Goal: Task Accomplishment & Management: Manage account settings

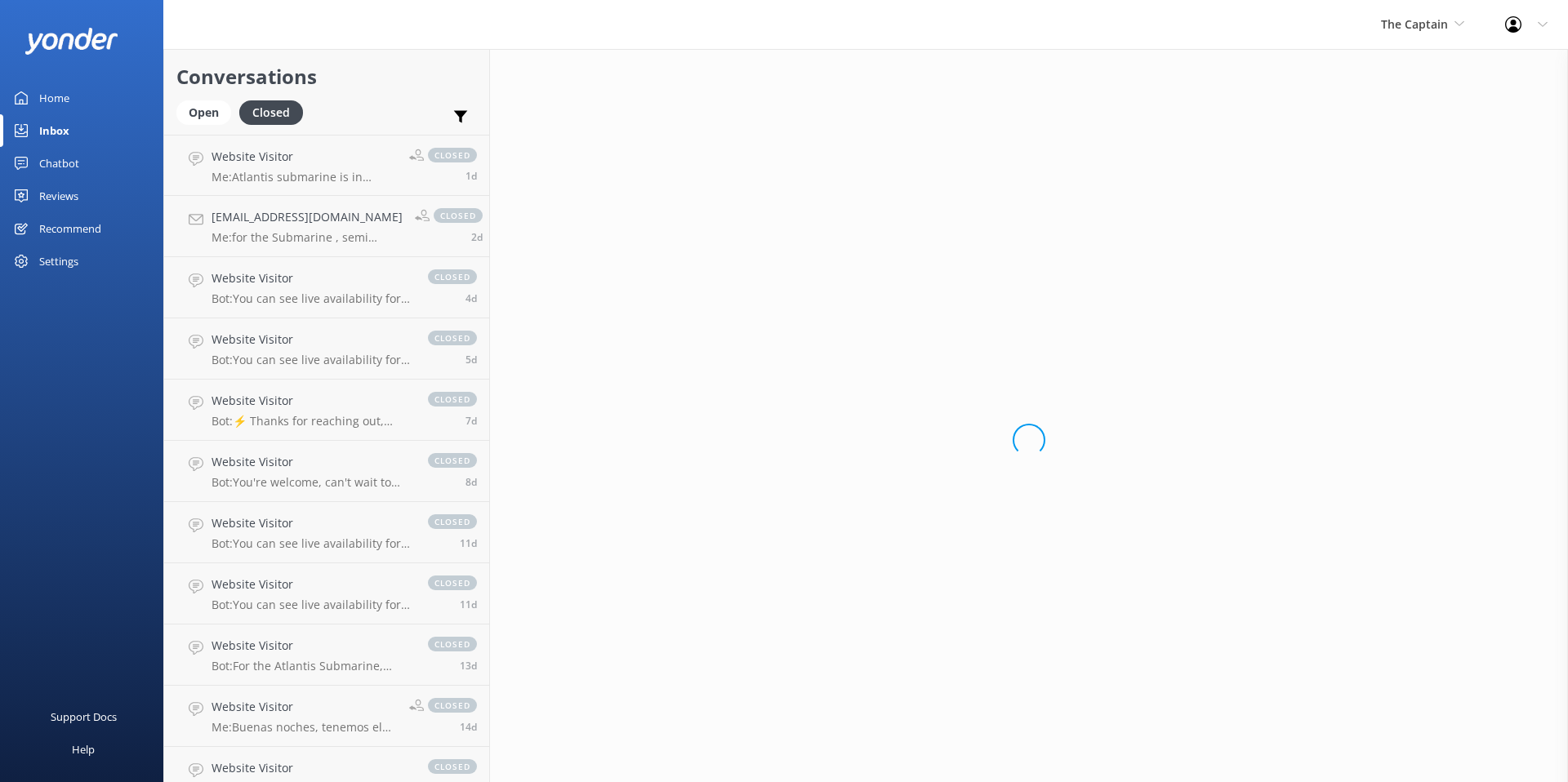
click at [67, 261] on div "Settings" at bounding box center [58, 261] width 39 height 33
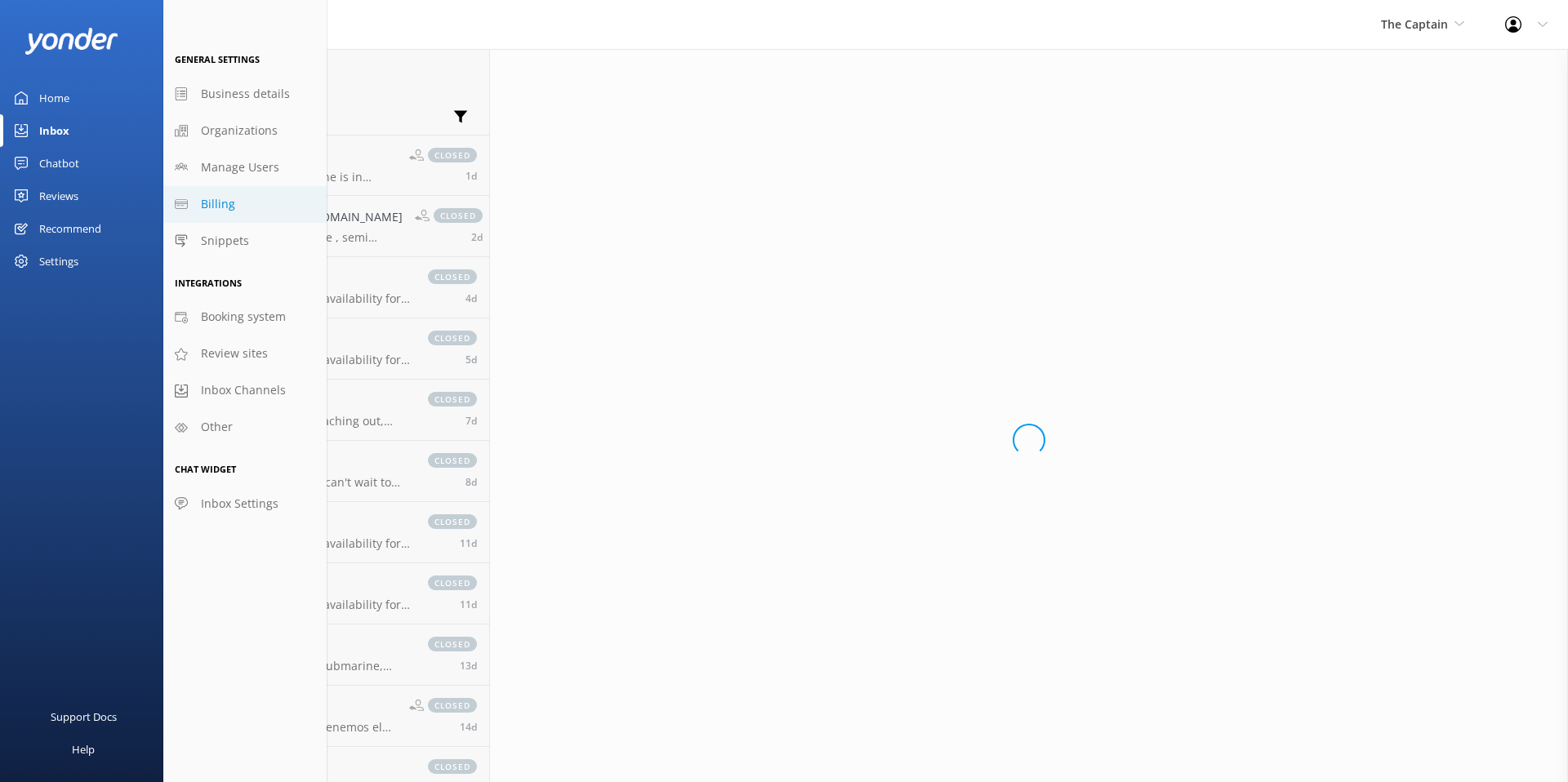
click at [215, 201] on span "Billing" at bounding box center [219, 204] width 35 height 18
